Goal: Check status: Check status

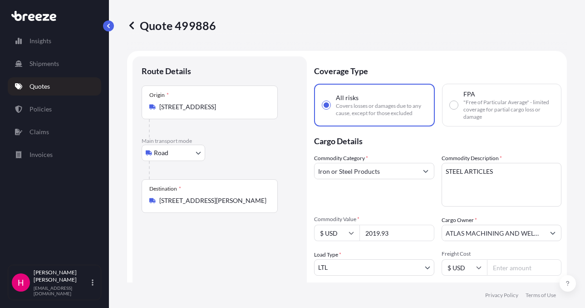
select select "Road"
select select "1"
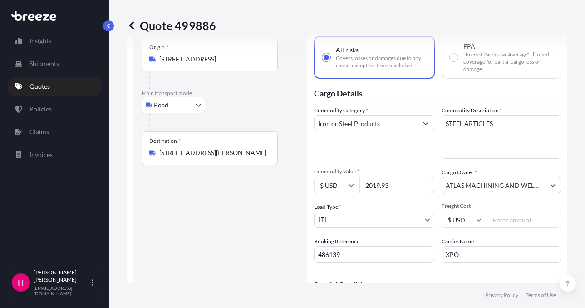
scroll to position [91, 0]
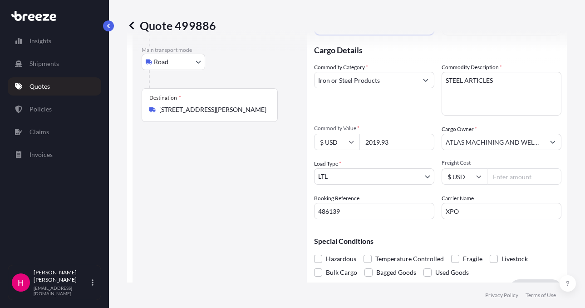
click at [336, 213] on input "486139" at bounding box center [374, 211] width 120 height 16
click at [250, 225] on div "Route Details Place of loading Road Road Rail Origin * [STREET_ADDRESS] Main tr…" at bounding box center [220, 131] width 156 height 313
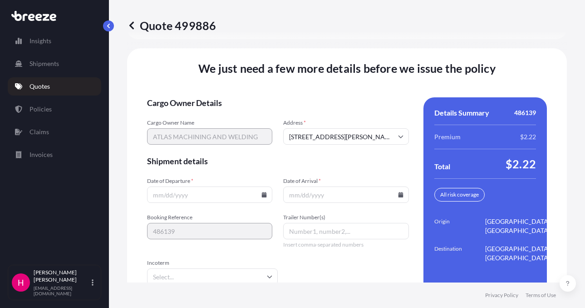
scroll to position [1371, 0]
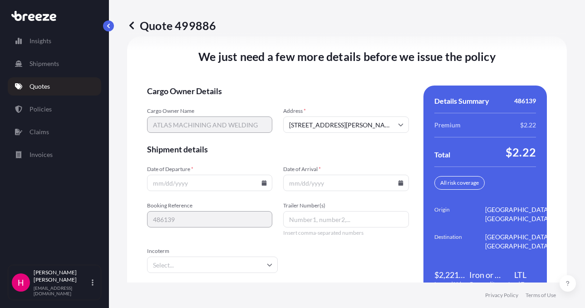
click at [262, 185] on icon at bounding box center [264, 182] width 5 height 5
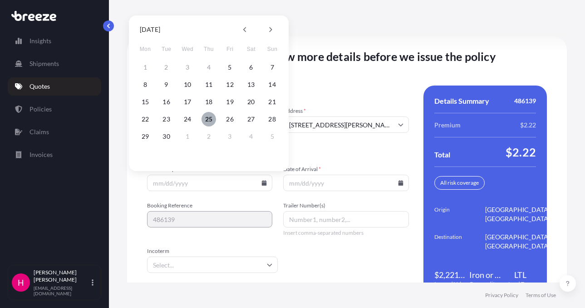
click at [203, 119] on button "25" at bounding box center [209, 119] width 15 height 15
type input "[DATE]"
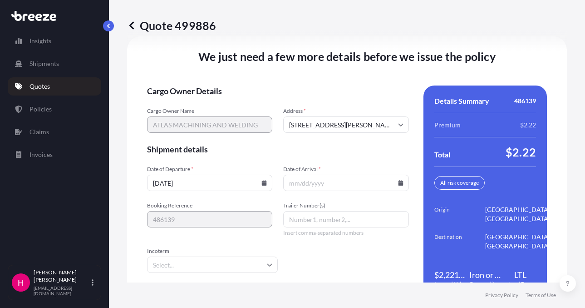
click at [398, 184] on icon at bounding box center [400, 182] width 5 height 5
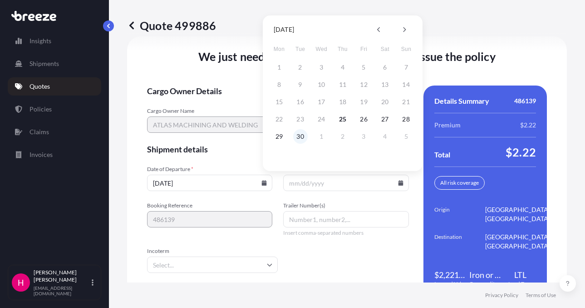
click at [299, 137] on button "30" at bounding box center [300, 136] width 15 height 15
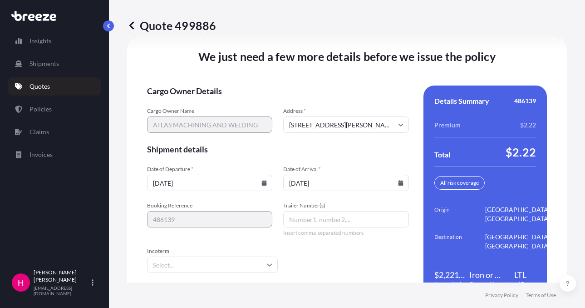
type input "[DATE]"
click at [292, 154] on span "Shipment details" at bounding box center [278, 149] width 262 height 11
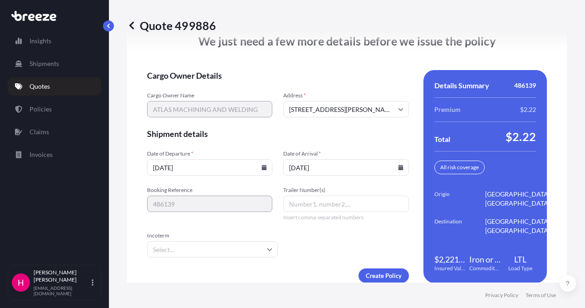
scroll to position [1399, 0]
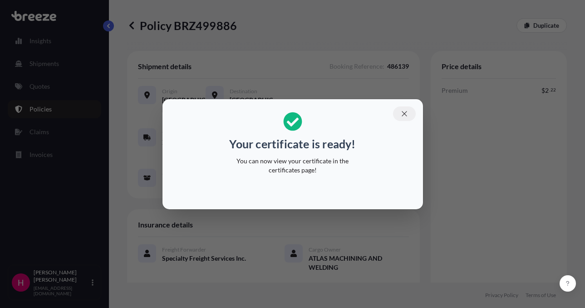
click at [397, 114] on button "button" at bounding box center [404, 113] width 23 height 15
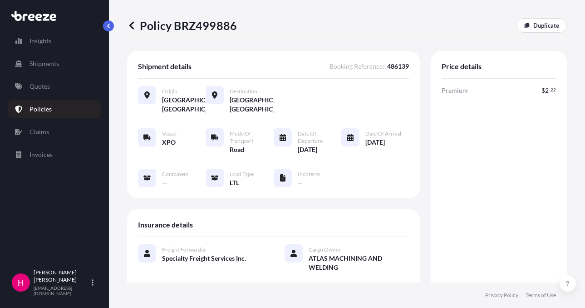
click at [226, 31] on p "Policy BRZ499886" at bounding box center [182, 25] width 110 height 15
copy p "BRZ499886"
click at [226, 31] on p "Policy BRZ499886" at bounding box center [182, 25] width 110 height 15
